Goal: Navigation & Orientation: Go to known website

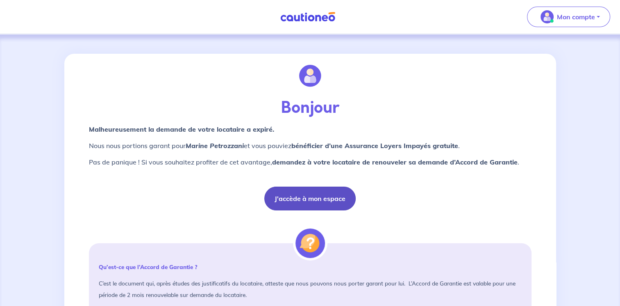
click at [320, 200] on button "J'accède à mon espace" at bounding box center [309, 198] width 91 height 24
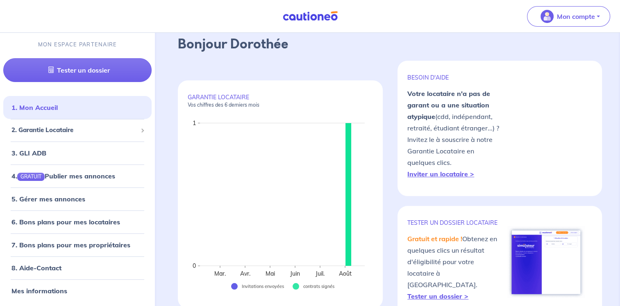
scroll to position [41, 0]
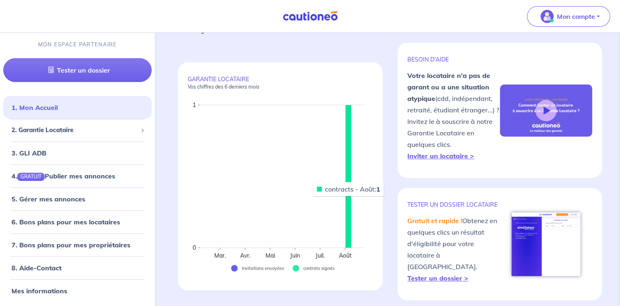
click at [349, 196] on rect at bounding box center [348, 176] width 6 height 143
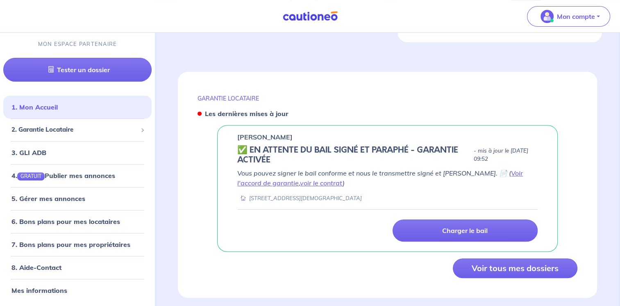
scroll to position [301, 0]
